Goal: Task Accomplishment & Management: Manage account settings

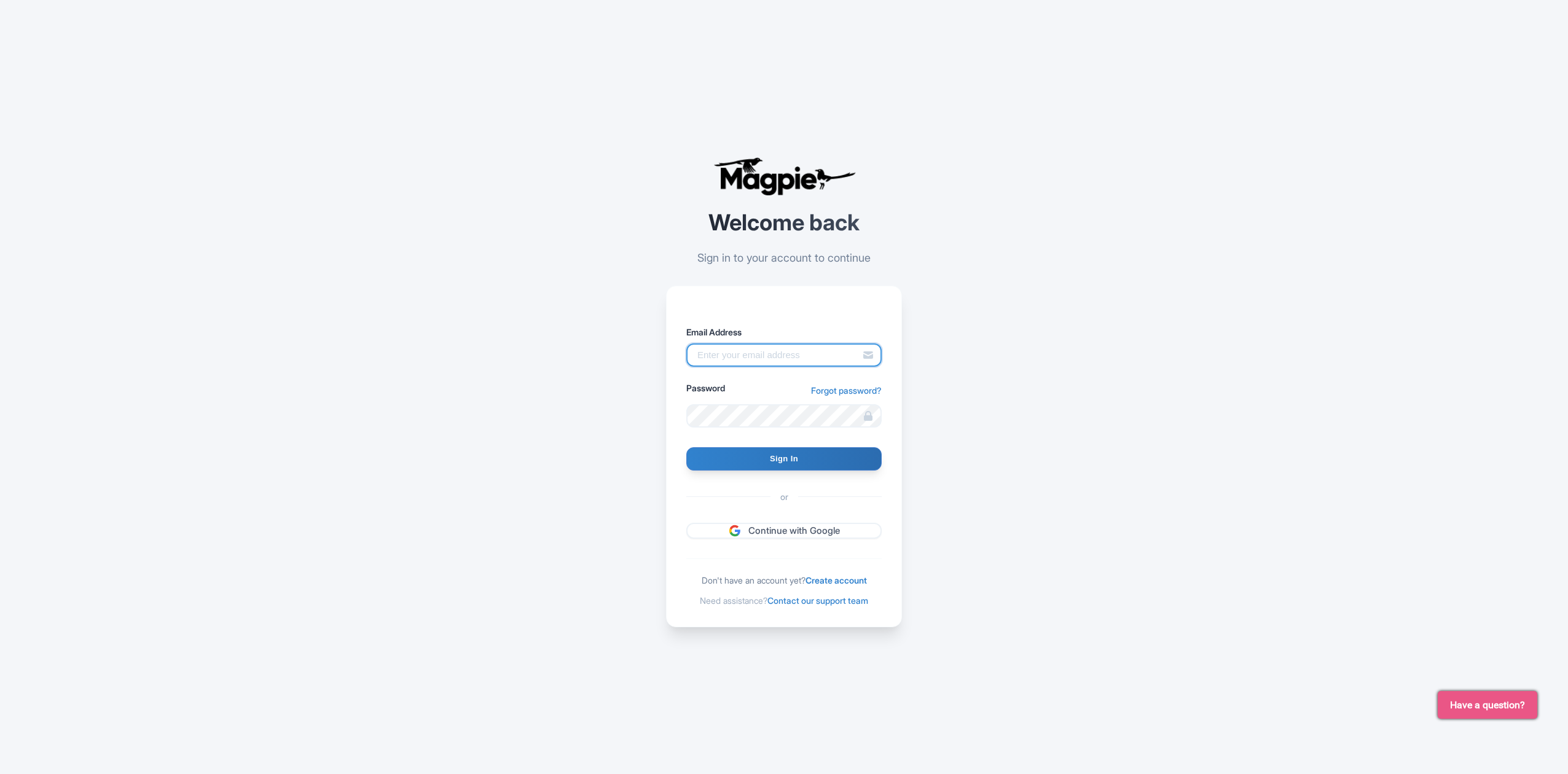
type input "andrey@balicopter.com"
drag, startPoint x: 0, startPoint y: 0, endPoint x: 784, endPoint y: 468, distance: 913.1
click at [784, 468] on input "Sign In" at bounding box center [784, 458] width 195 height 23
type input "Signing in..."
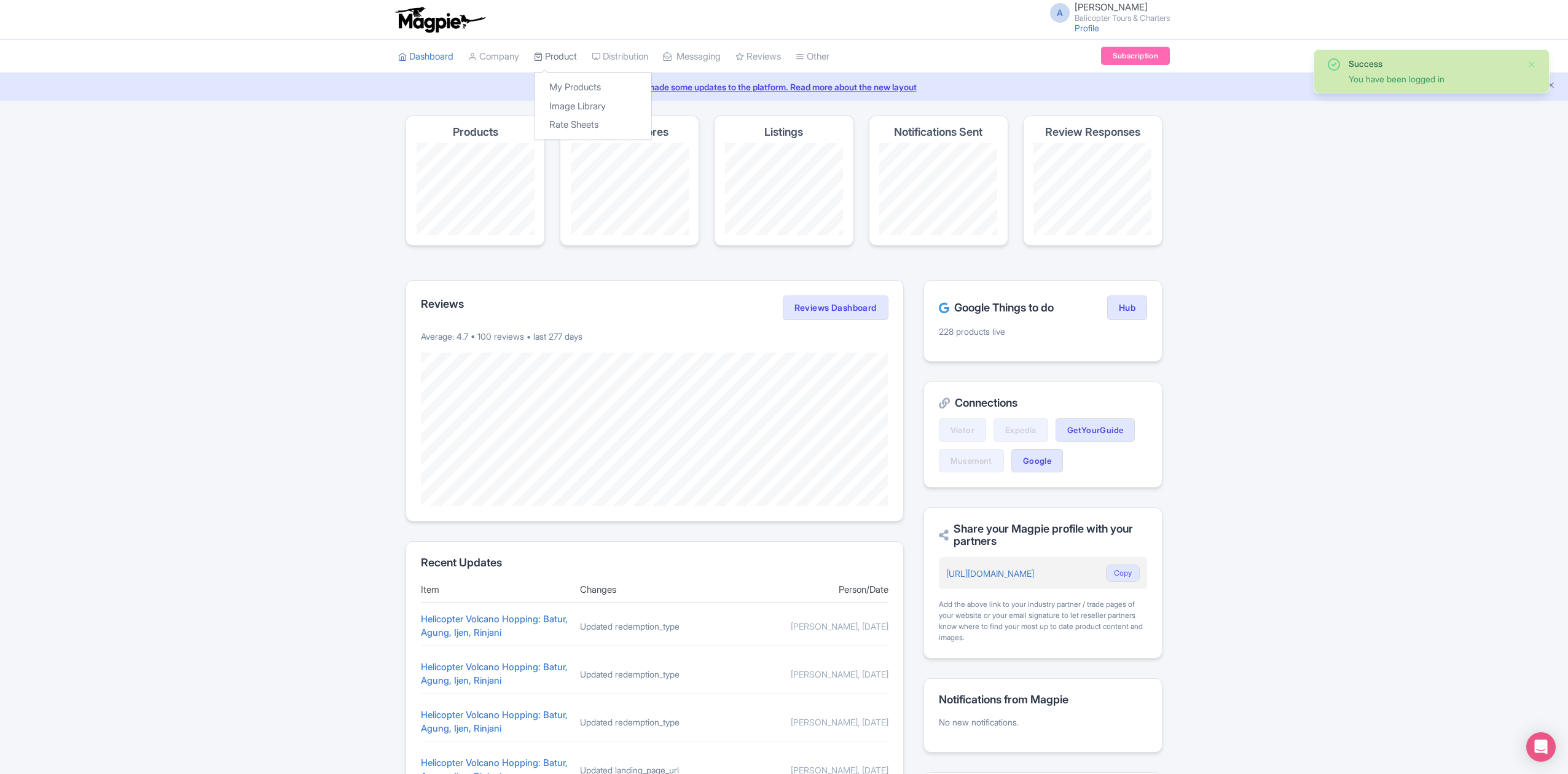
click at [563, 59] on link "Product" at bounding box center [555, 57] width 43 height 34
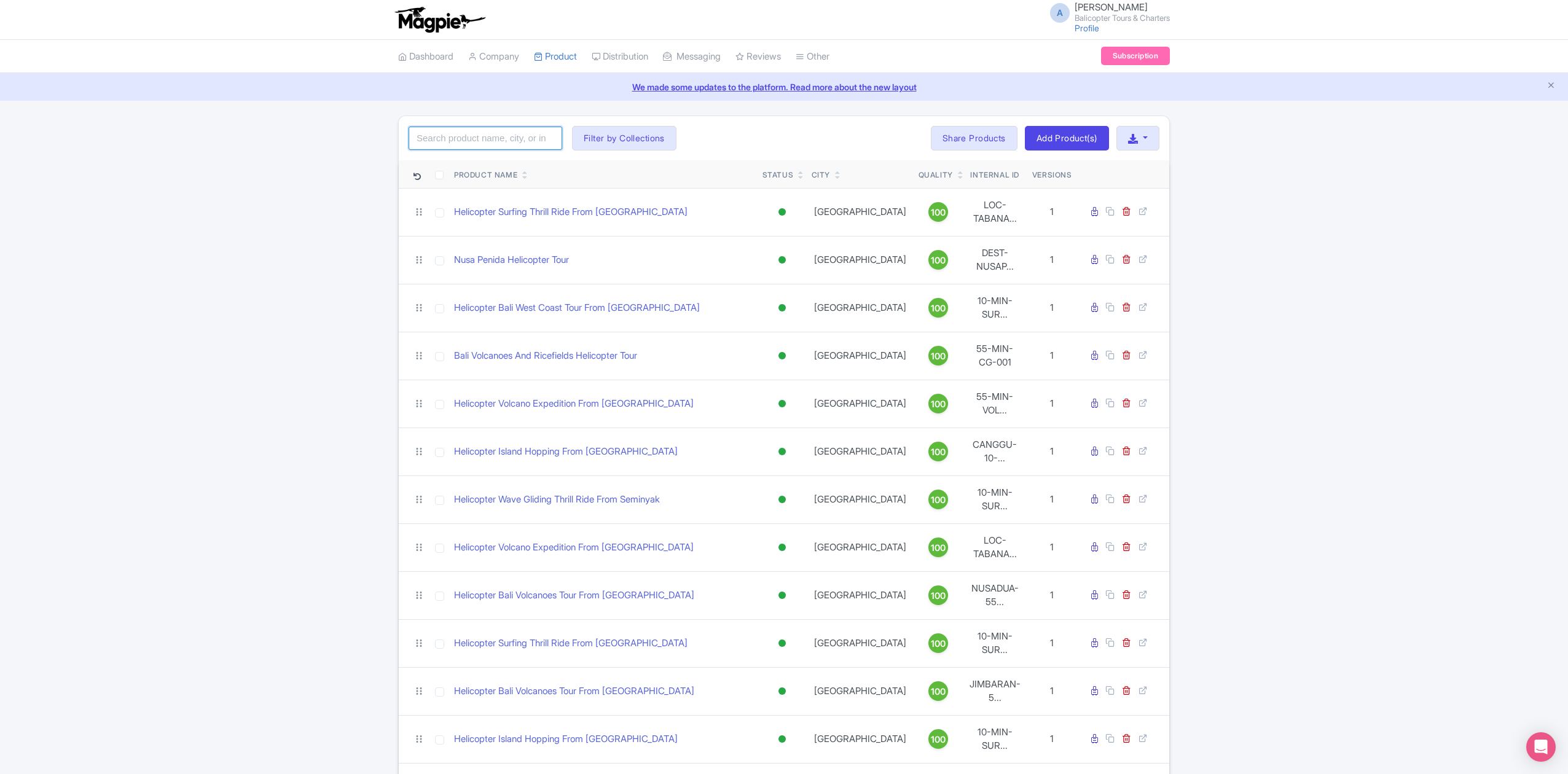
drag, startPoint x: 541, startPoint y: 129, endPoint x: 529, endPoint y: 136, distance: 13.9
click at [541, 129] on input "search" at bounding box center [485, 138] width 154 height 23
paste input "10-MIN-IHOPPING-NUSA"
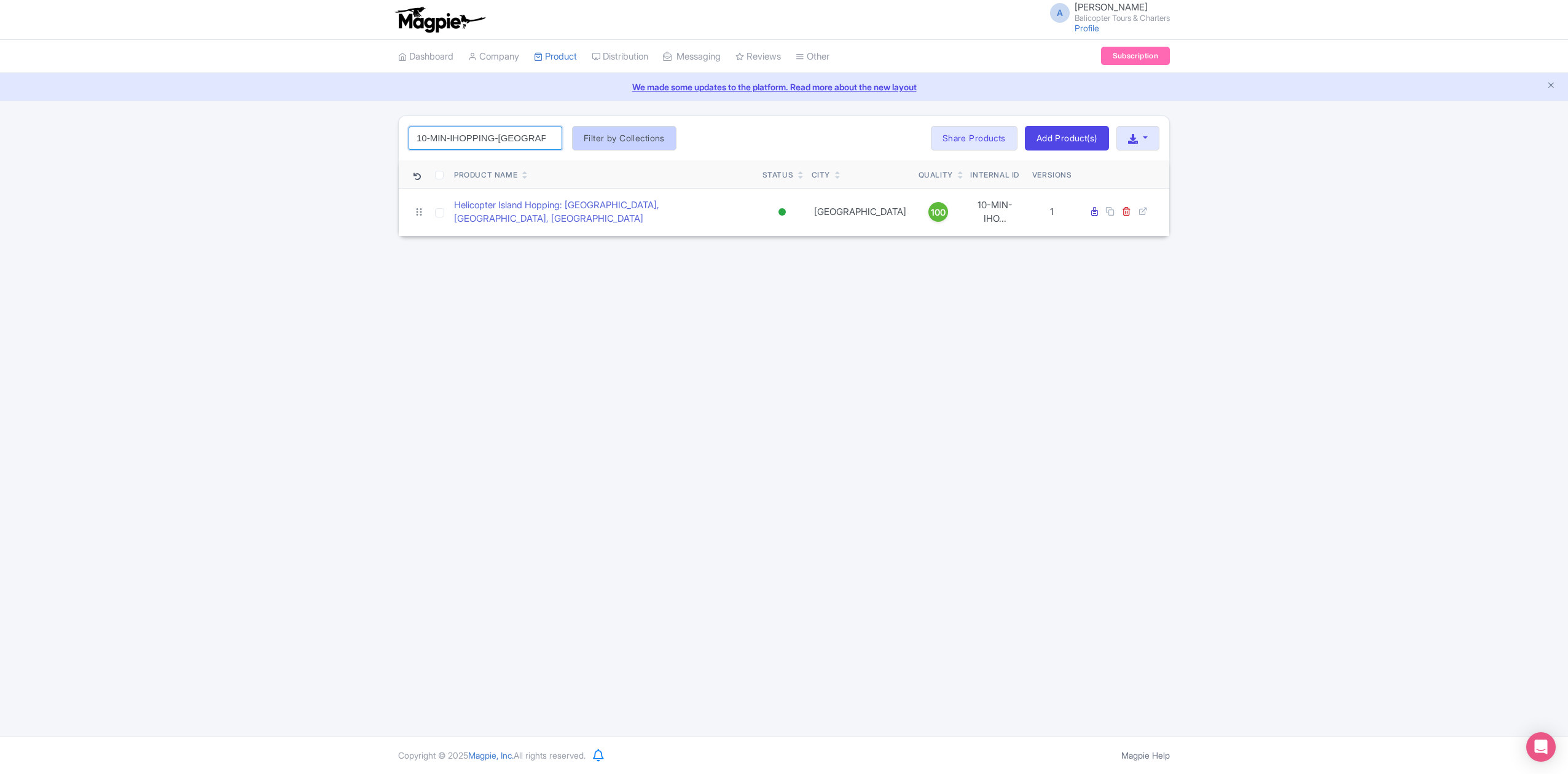
type input "10-MIN-IHOPPING-NUSA"
click at [657, 142] on button "Filter by Collections" at bounding box center [624, 138] width 104 height 24
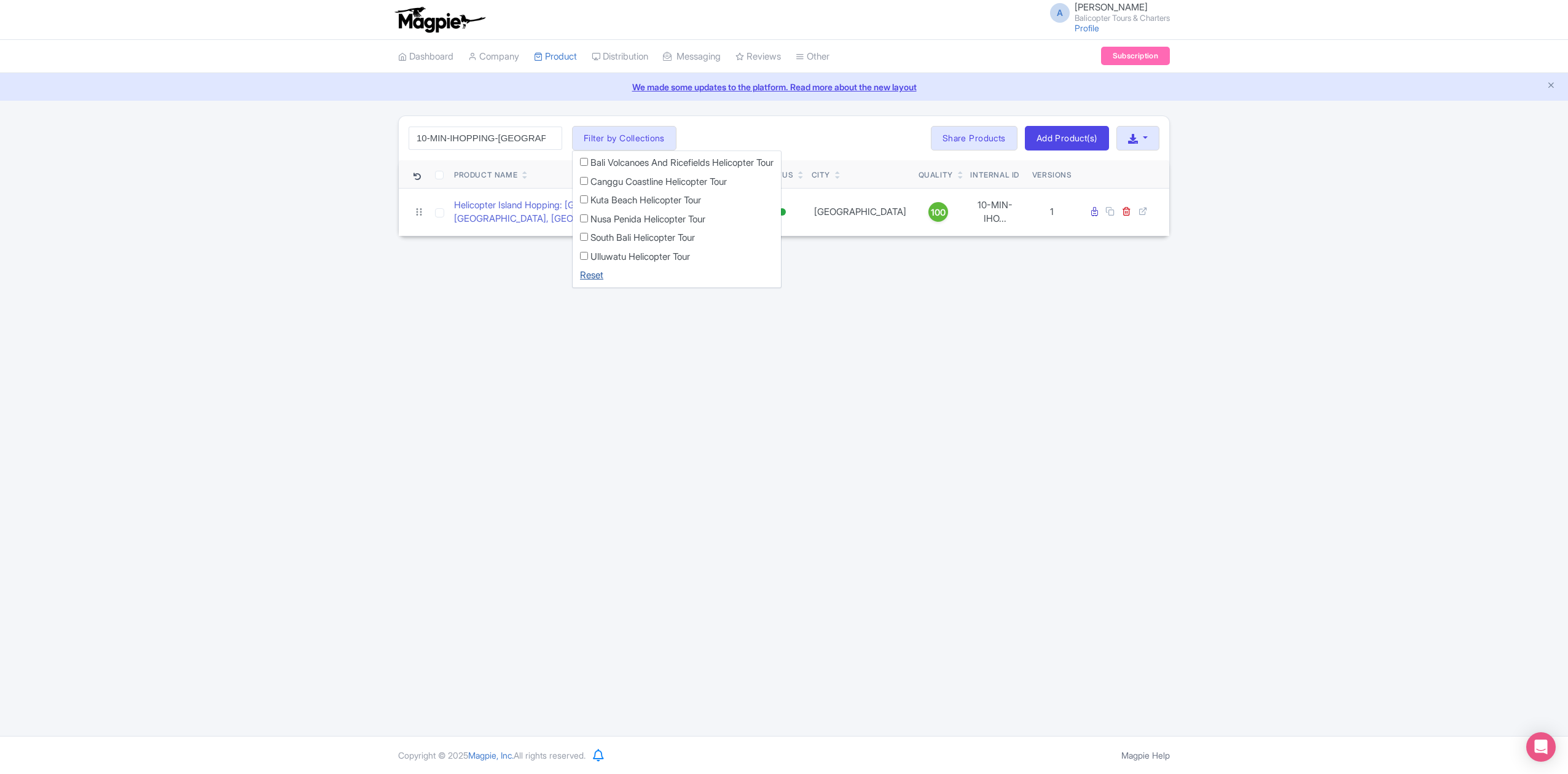
click at [600, 273] on link "Reset" at bounding box center [592, 275] width 23 height 12
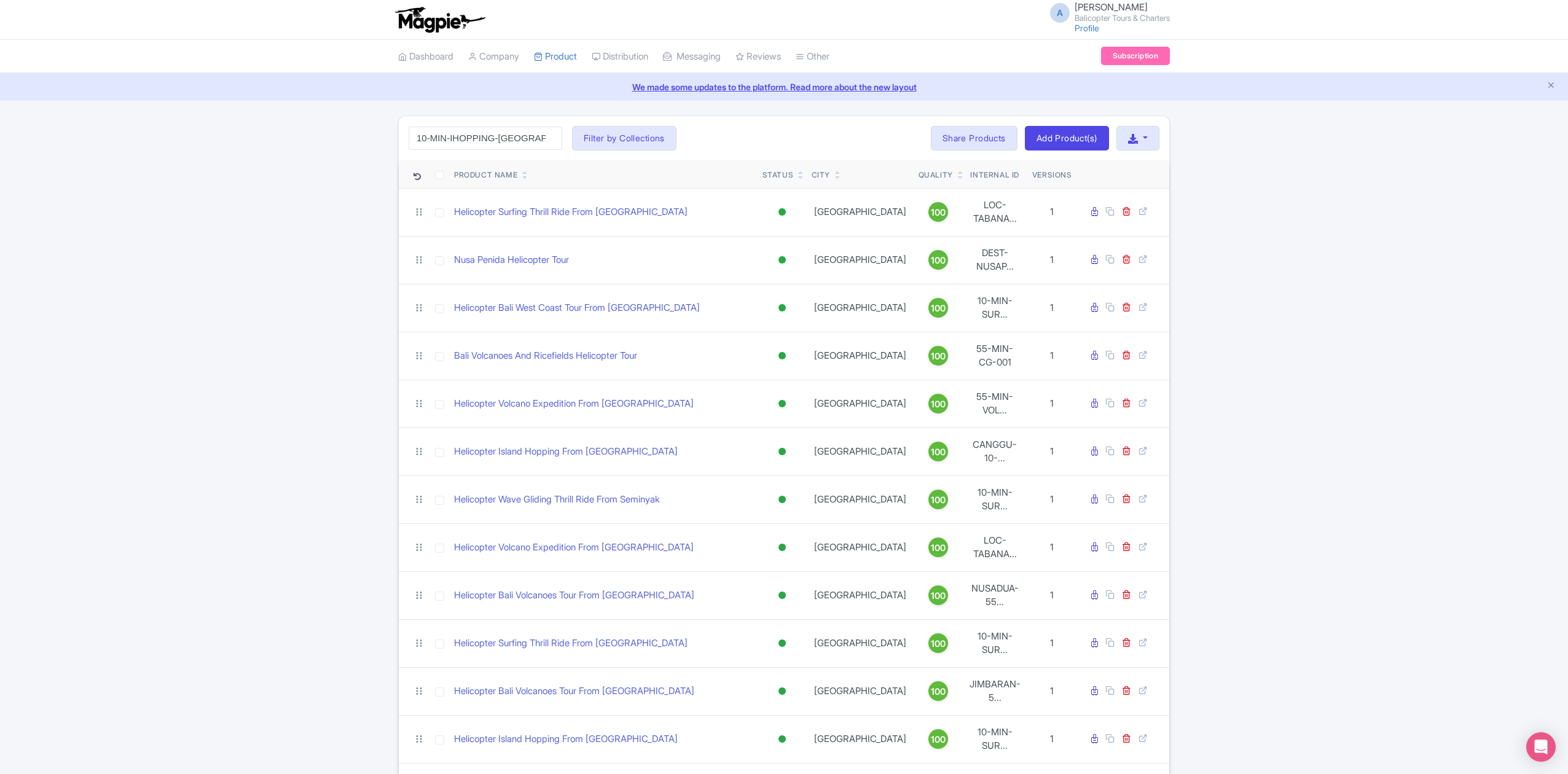
drag, startPoint x: 674, startPoint y: 136, endPoint x: 372, endPoint y: 248, distance: 322.1
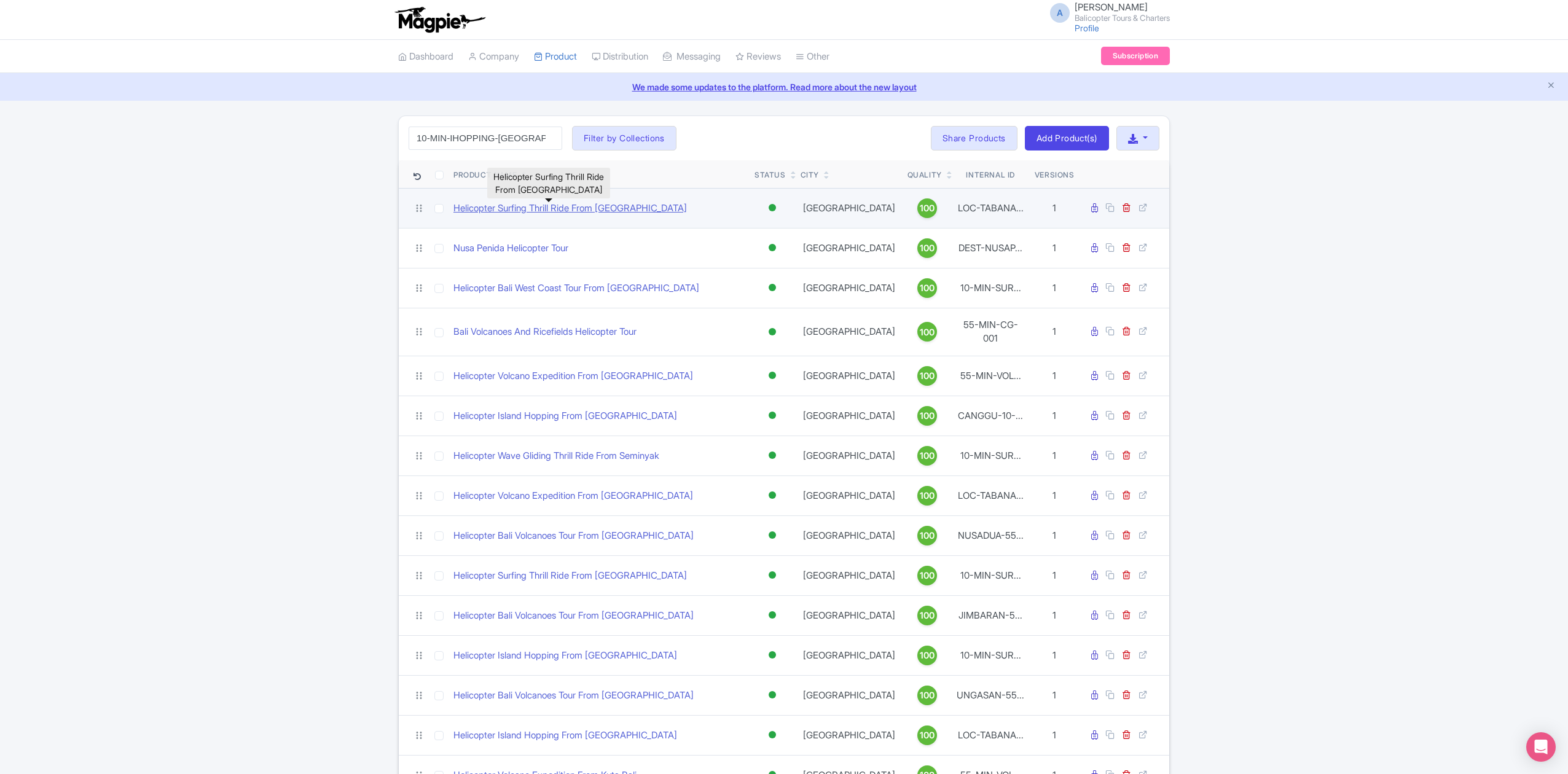
click at [602, 210] on link "Helicopter Surfing Thrill Ride From [GEOGRAPHIC_DATA]" at bounding box center [570, 208] width 234 height 14
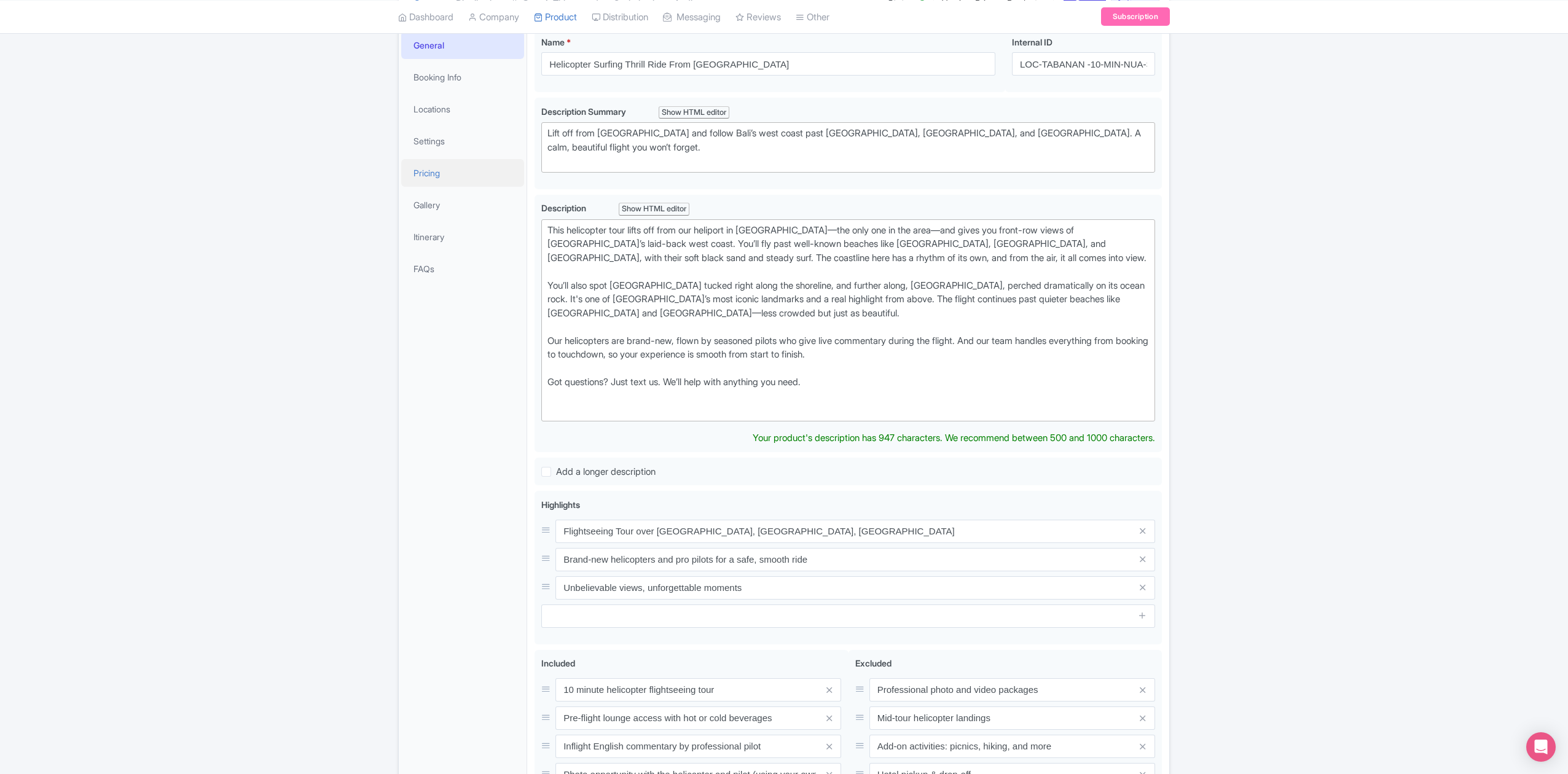
scroll to position [22, 0]
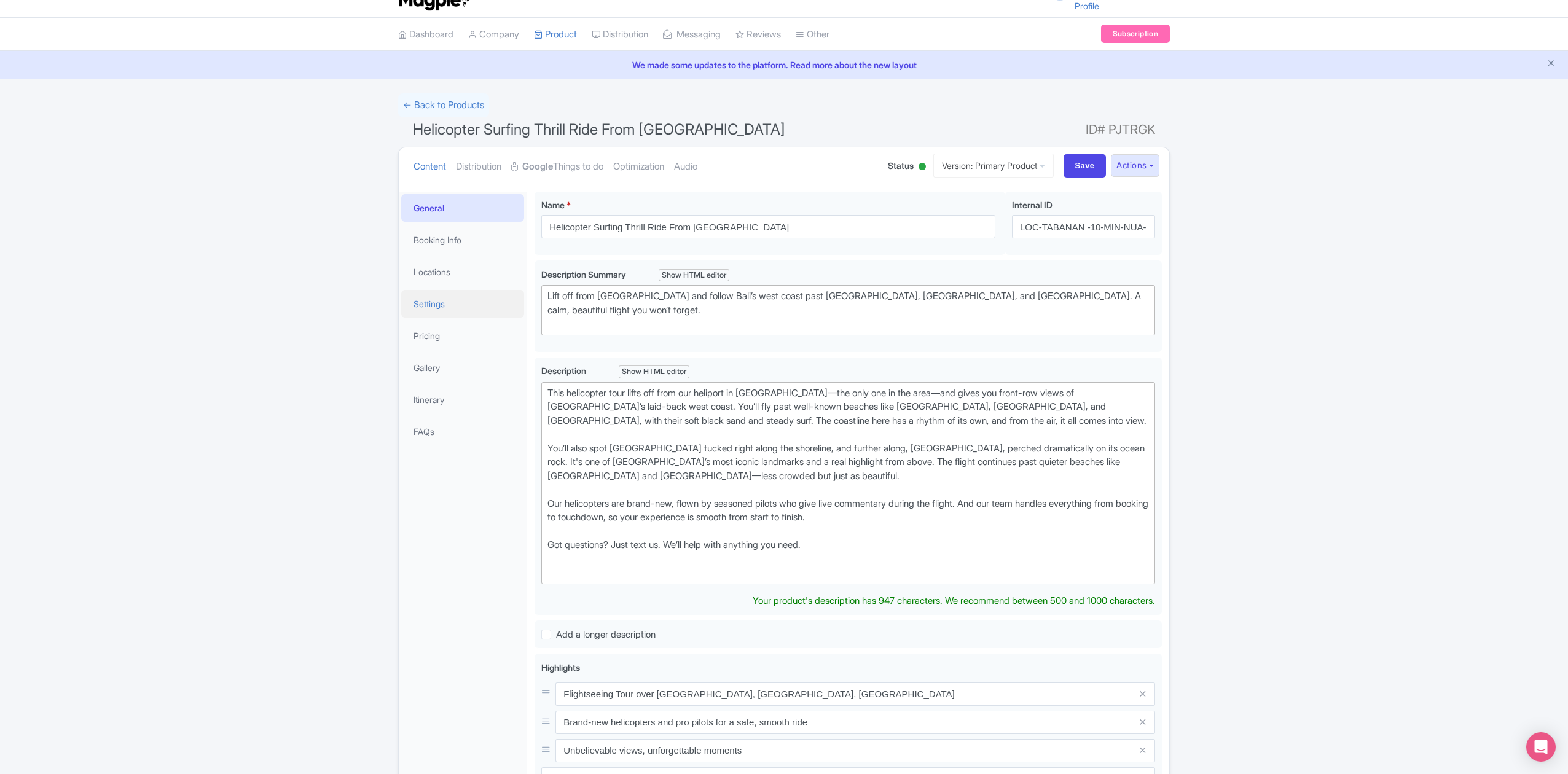
click at [452, 296] on link "Settings" at bounding box center [463, 304] width 123 height 28
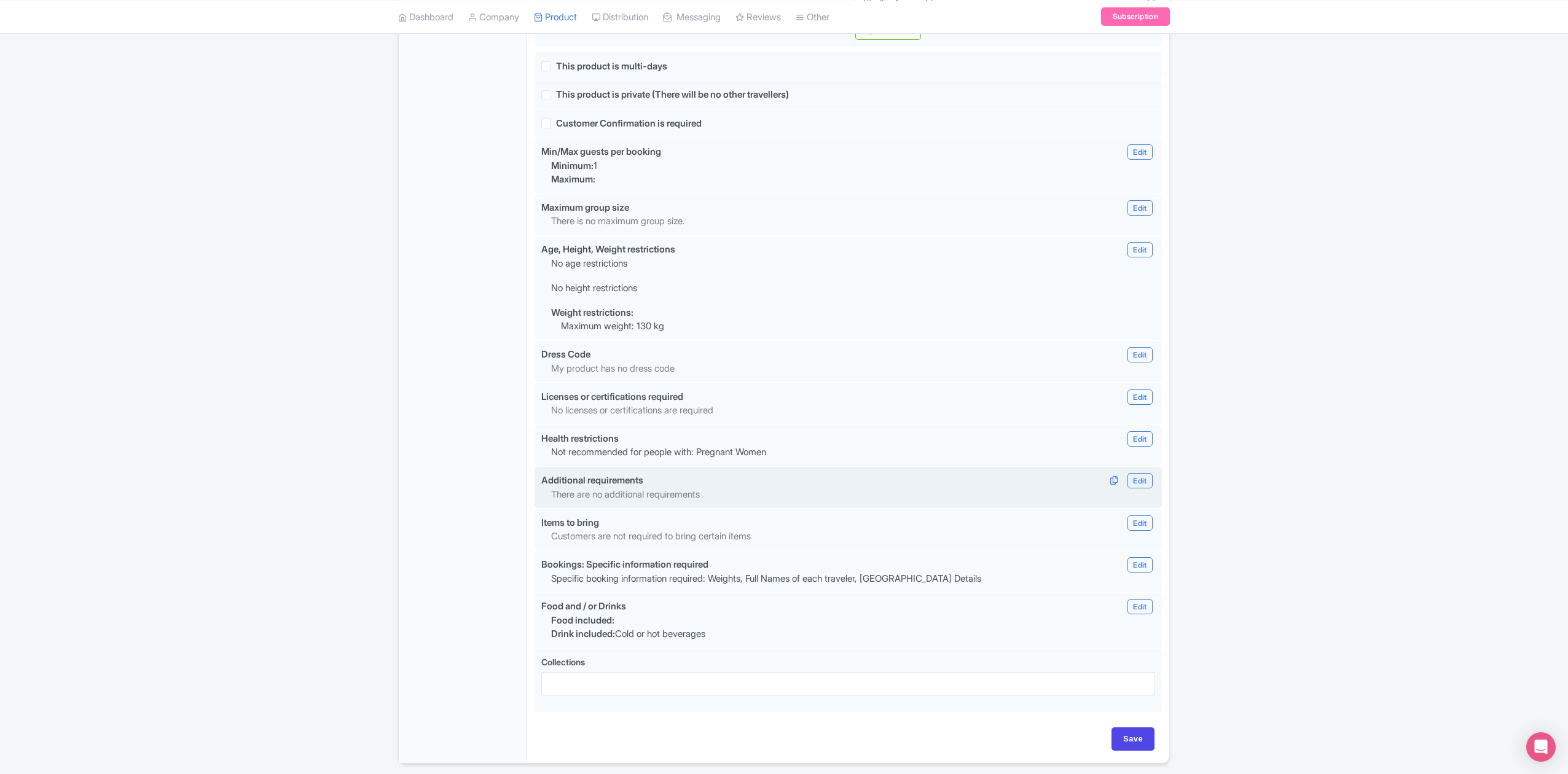
scroll to position [977, 0]
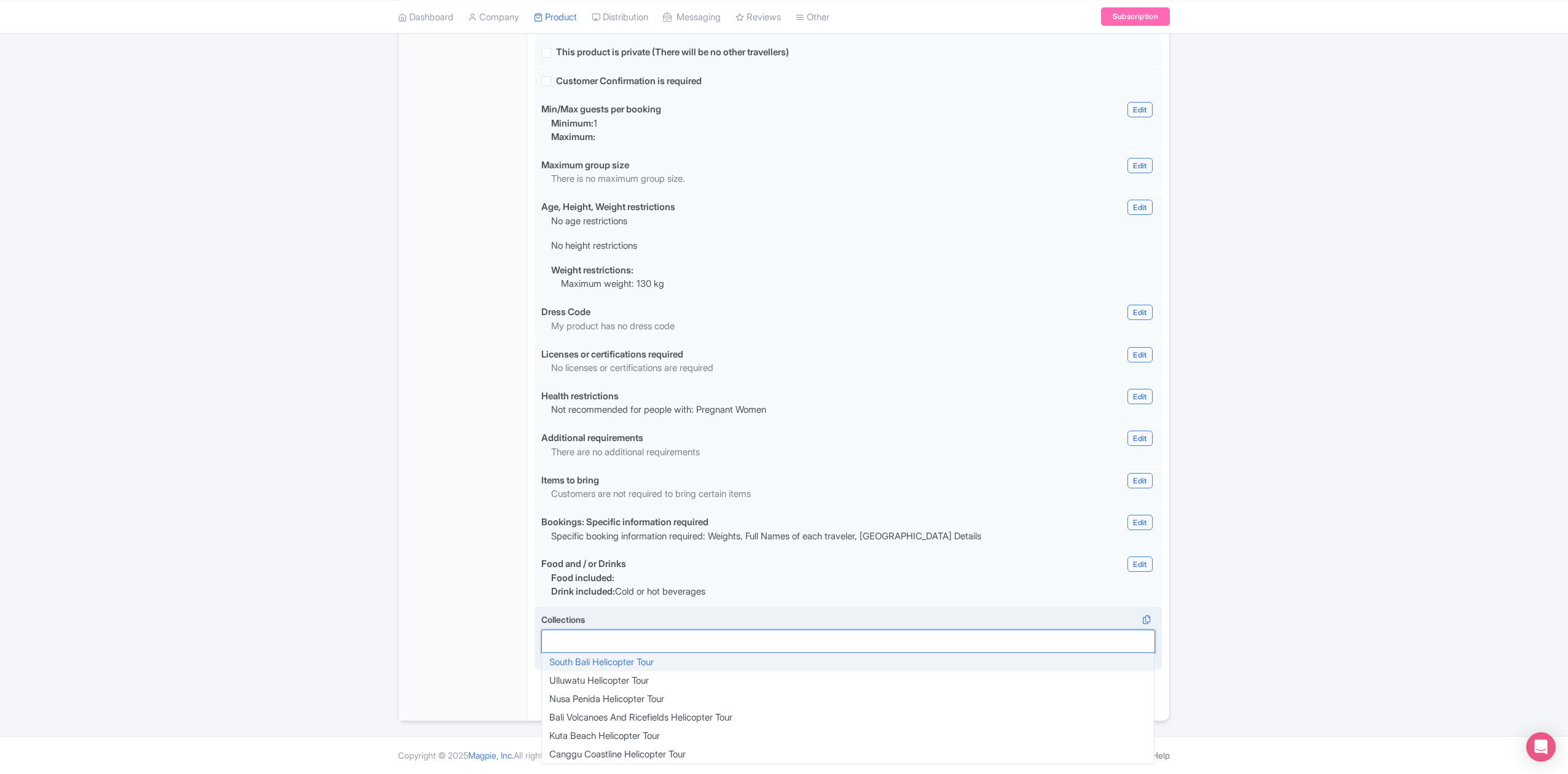
click at [765, 649] on div at bounding box center [848, 641] width 614 height 23
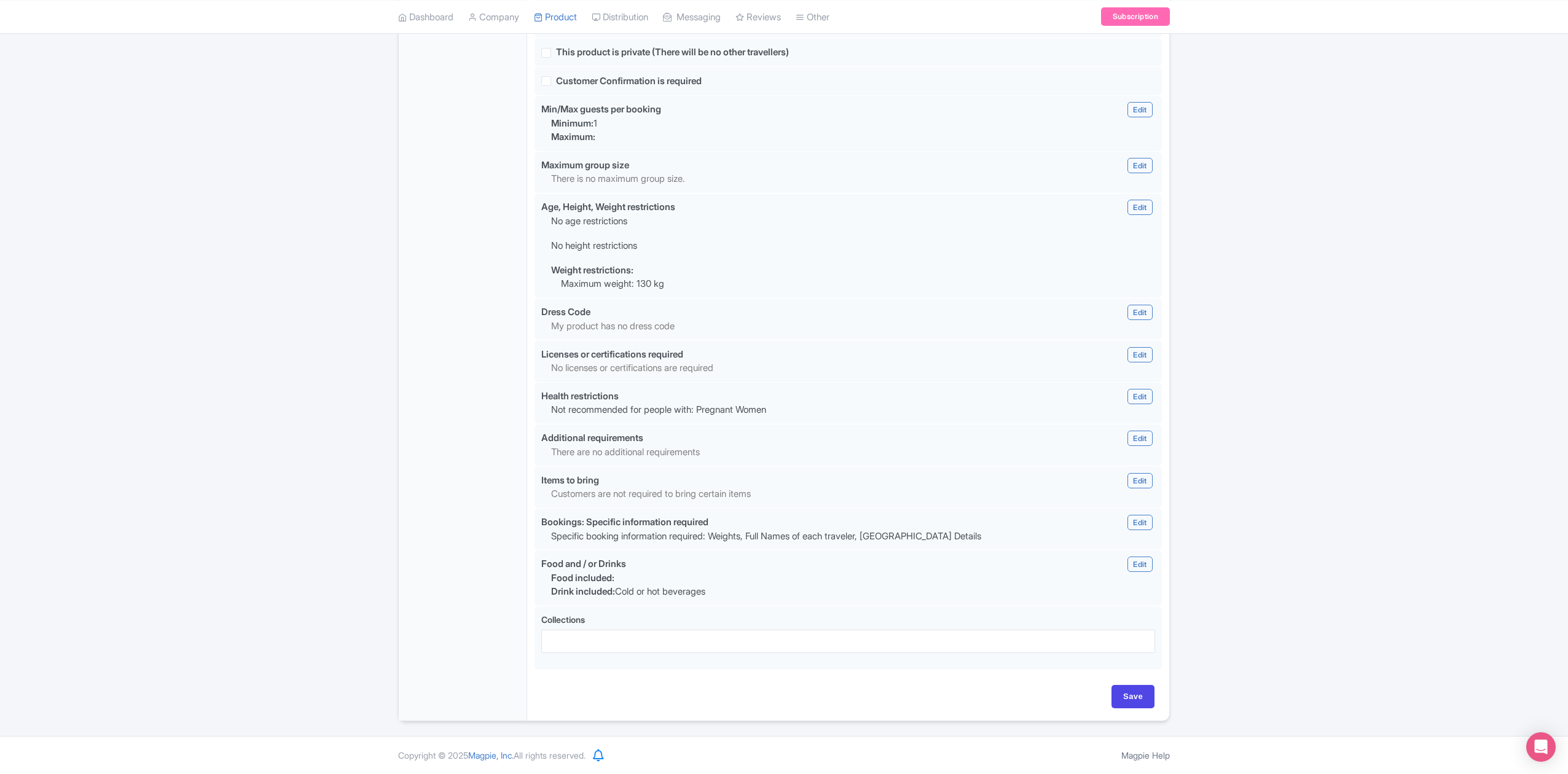
click at [911, 637] on div at bounding box center [848, 641] width 614 height 23
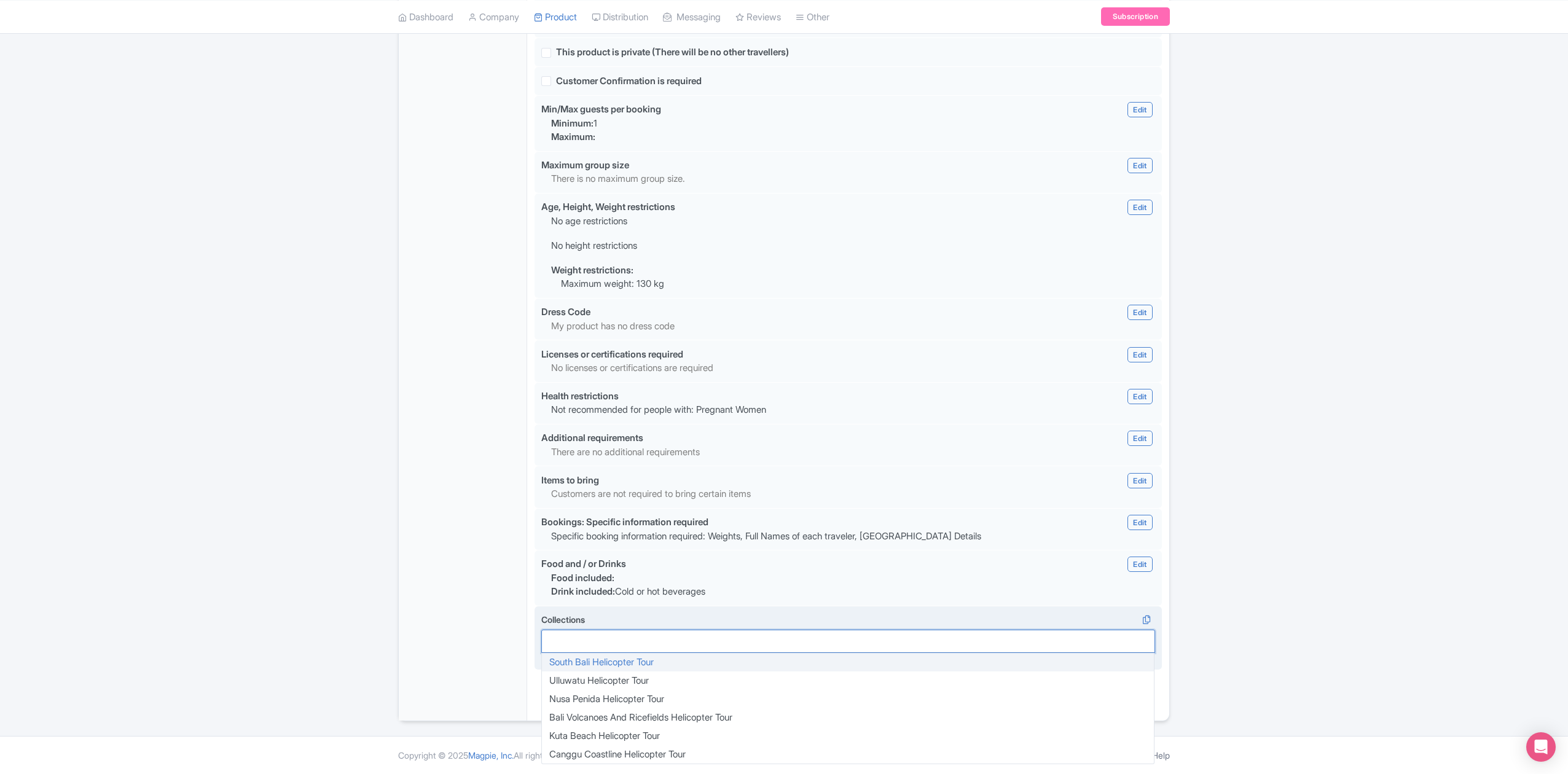
click at [762, 635] on div at bounding box center [848, 641] width 614 height 23
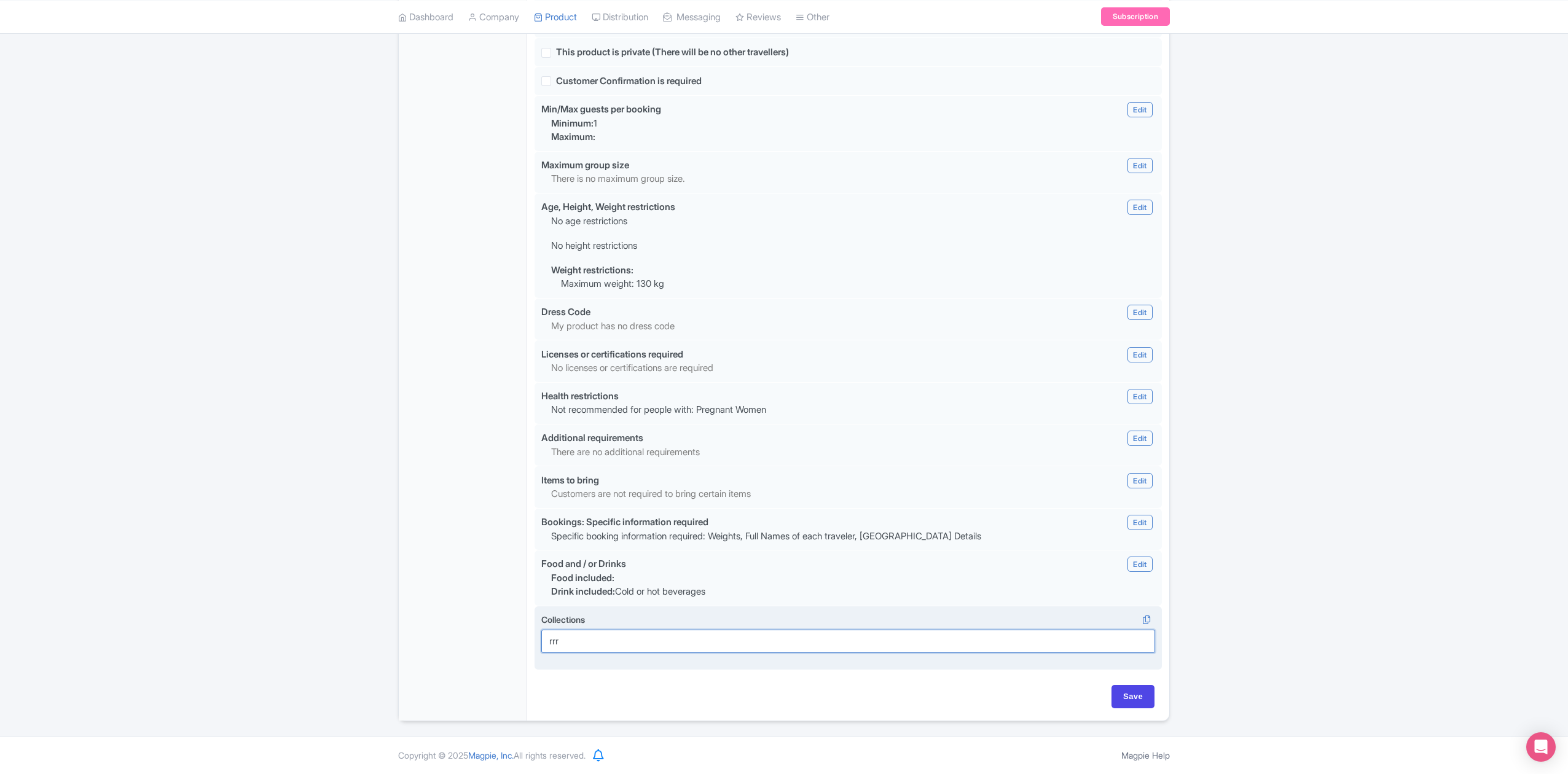
type input "rrr"
type input "Saving..."
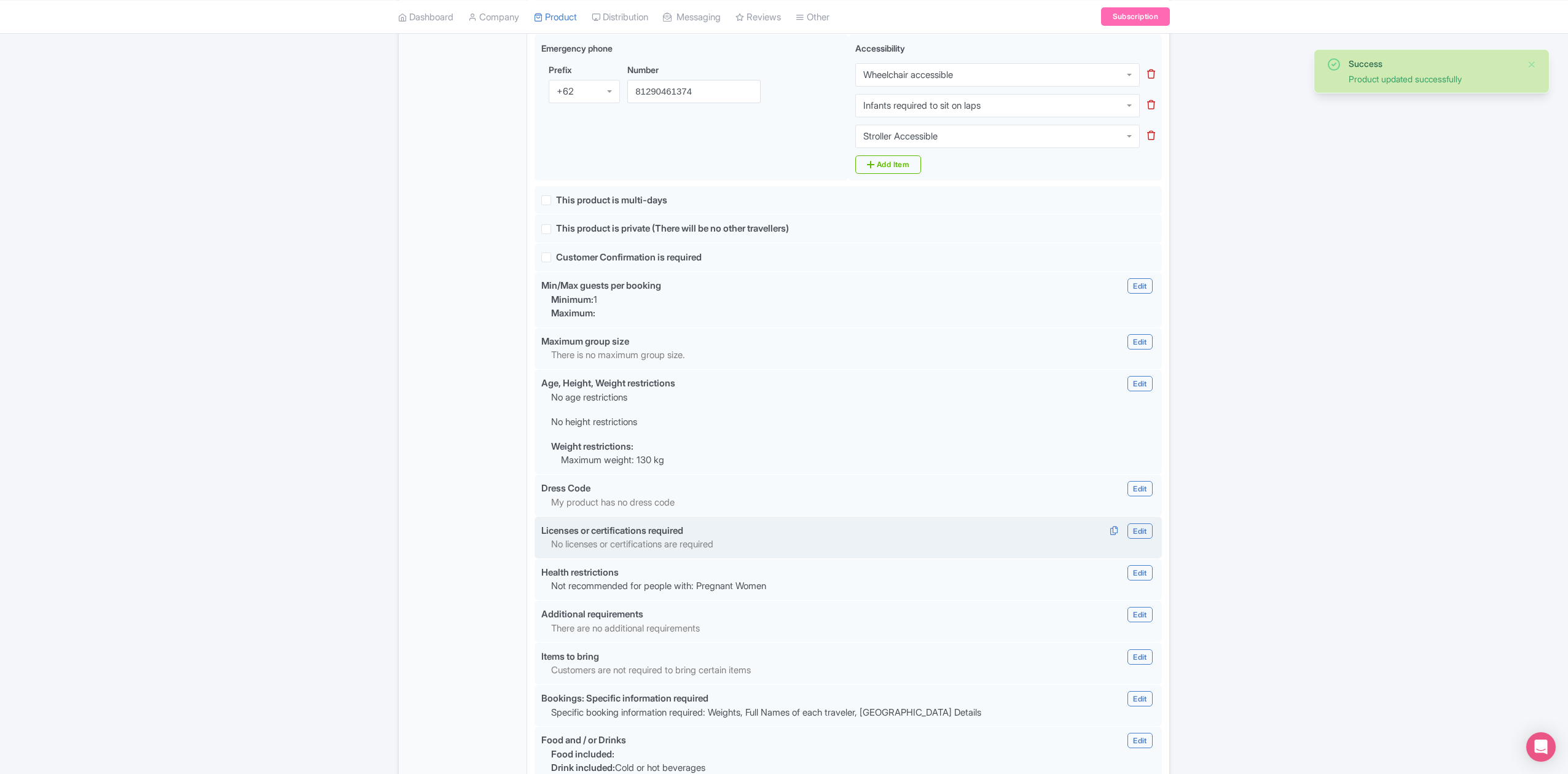
scroll to position [977, 0]
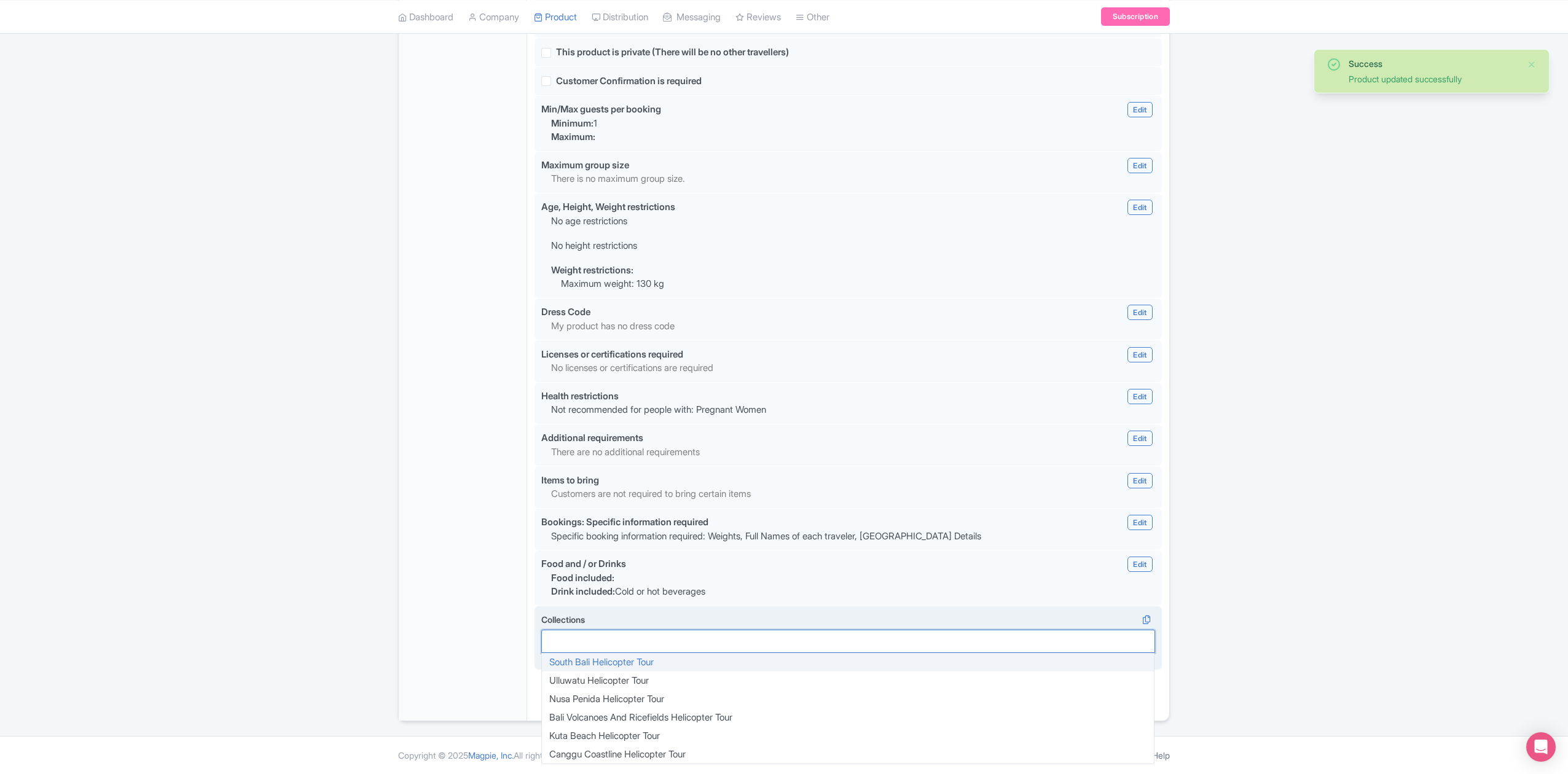
click at [904, 645] on div at bounding box center [848, 641] width 614 height 23
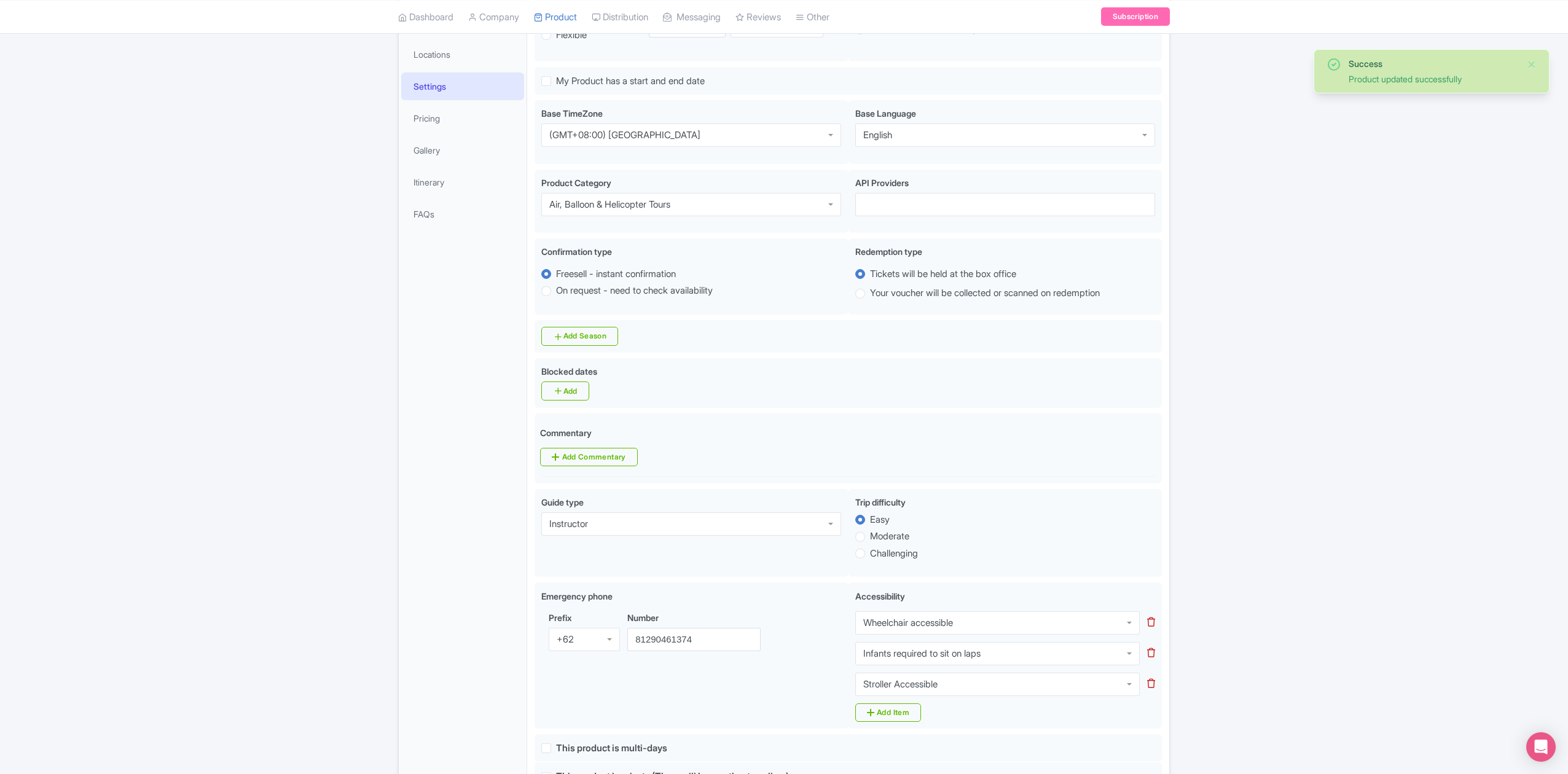
scroll to position [0, 0]
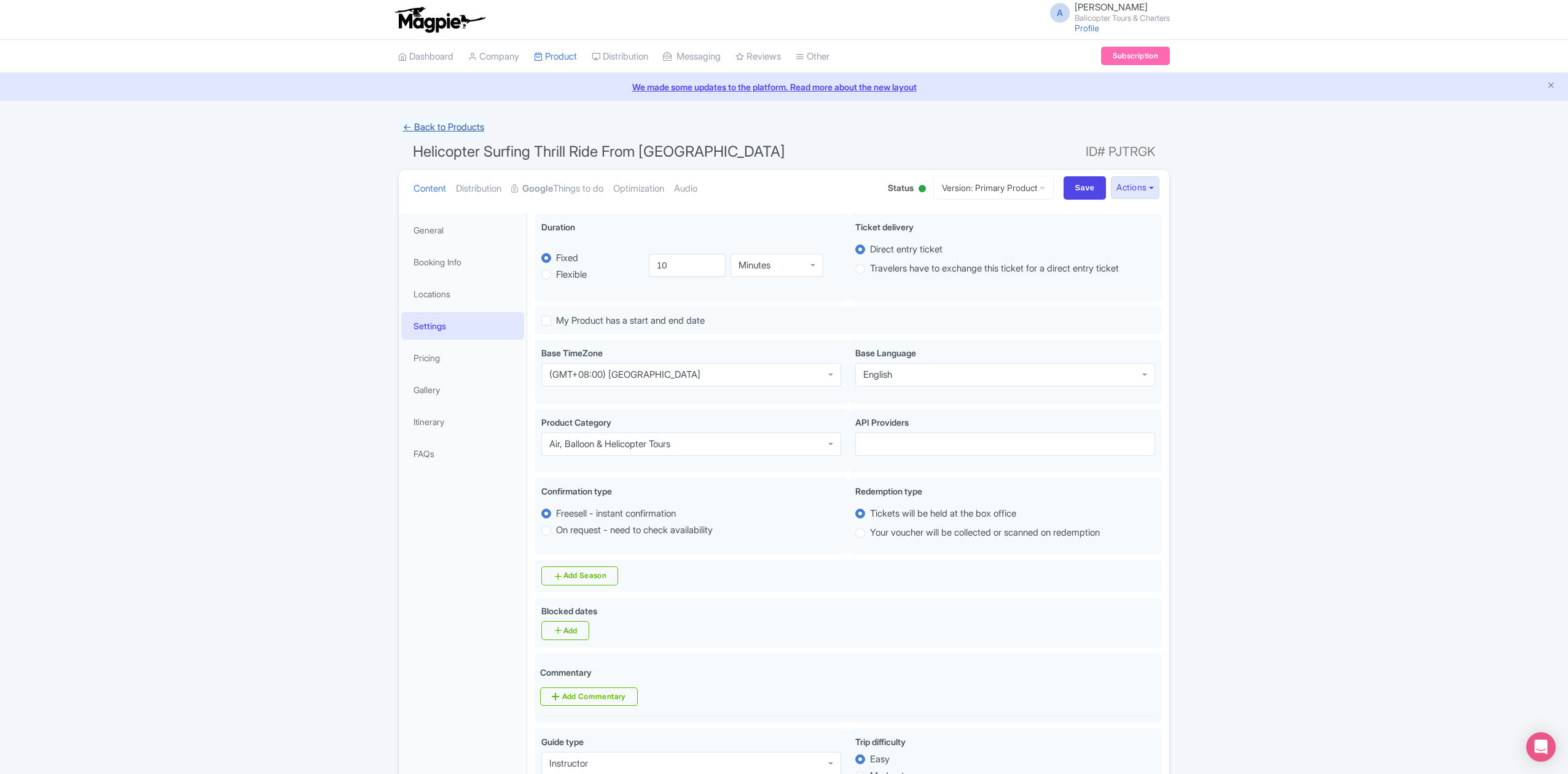
click at [468, 135] on link "← Back to Products" at bounding box center [443, 127] width 91 height 24
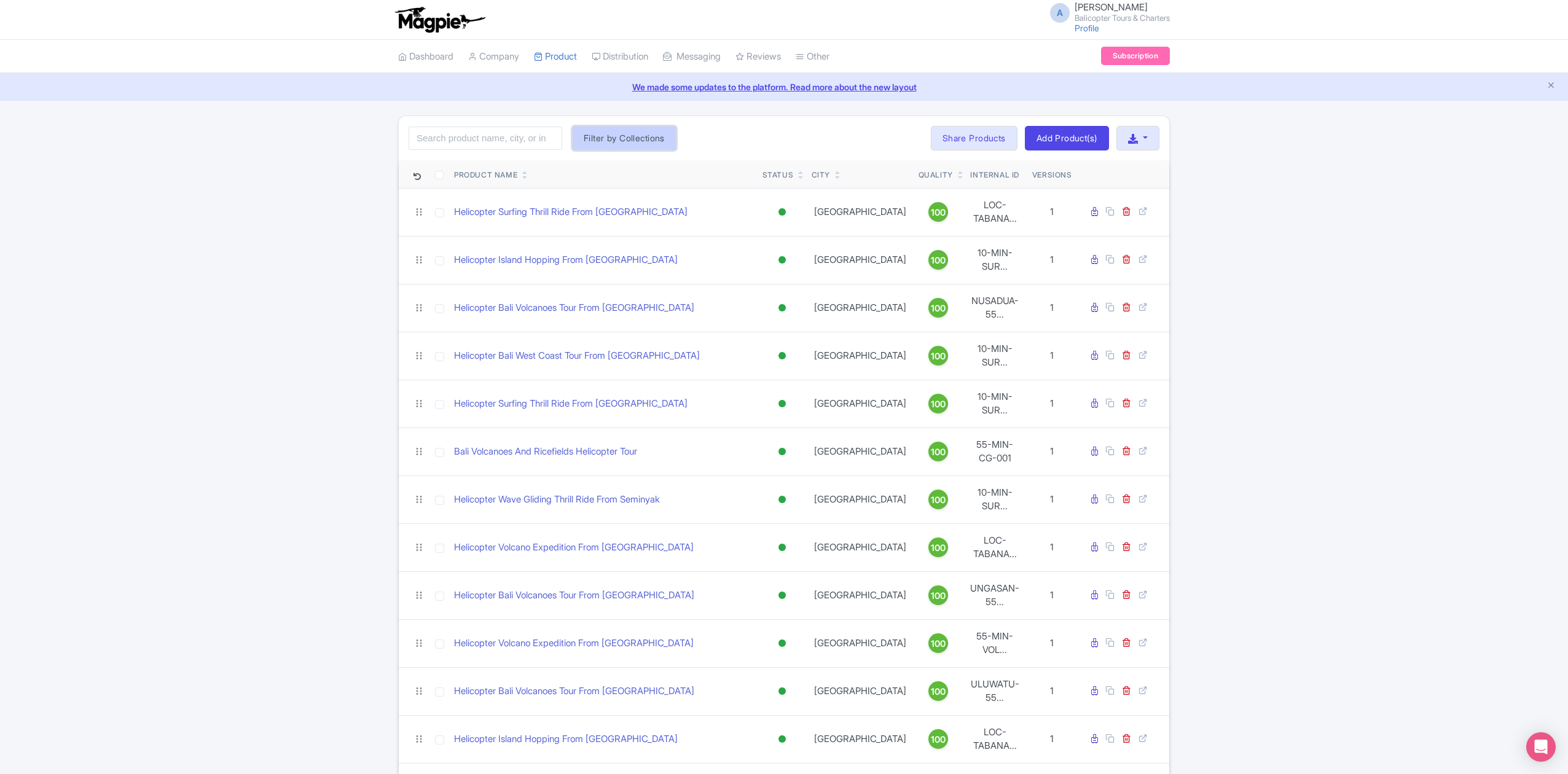
click at [576, 143] on button "Filter by Collections" at bounding box center [624, 138] width 104 height 24
